Goal: Transaction & Acquisition: Purchase product/service

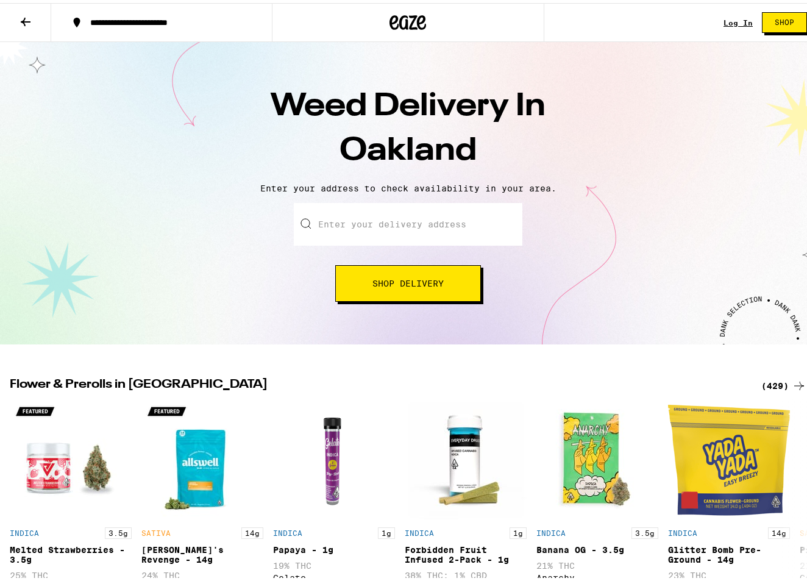
click at [380, 230] on input "Enter your delivery address" at bounding box center [408, 221] width 228 height 43
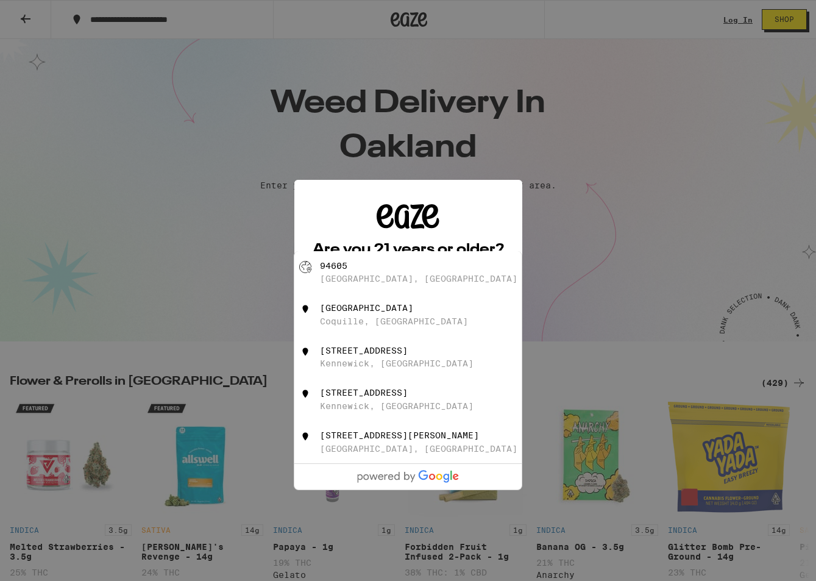
click at [358, 269] on div "94605 [GEOGRAPHIC_DATA], [GEOGRAPHIC_DATA]" at bounding box center [429, 272] width 218 height 23
type input "[GEOGRAPHIC_DATA]"
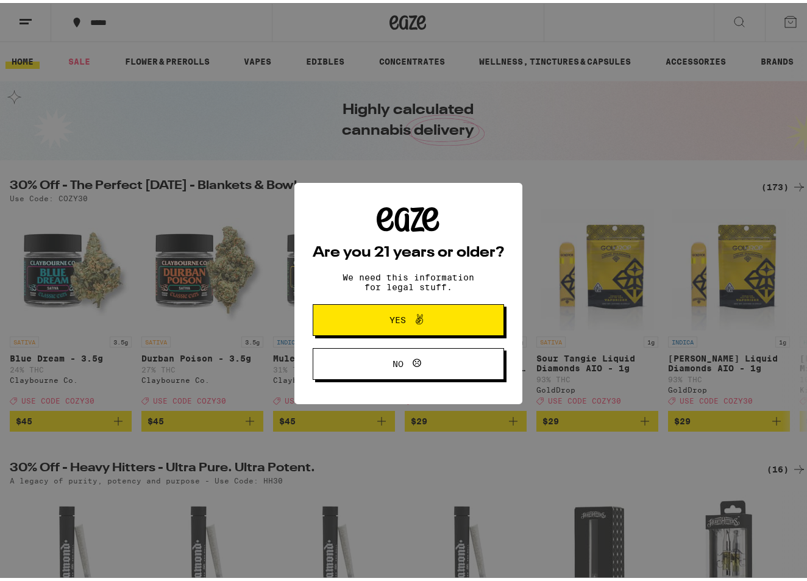
click at [437, 313] on span "Yes" at bounding box center [408, 317] width 93 height 16
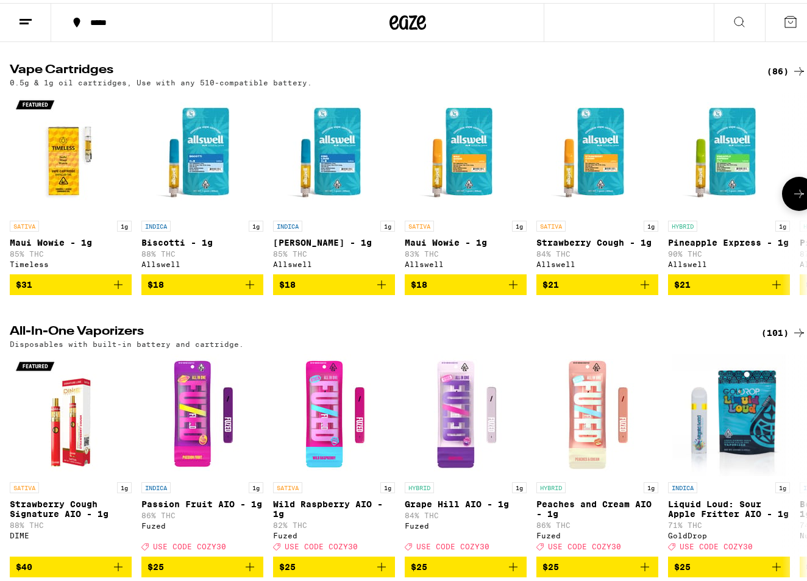
scroll to position [1782, 0]
